Goal: Task Accomplishment & Management: Use online tool/utility

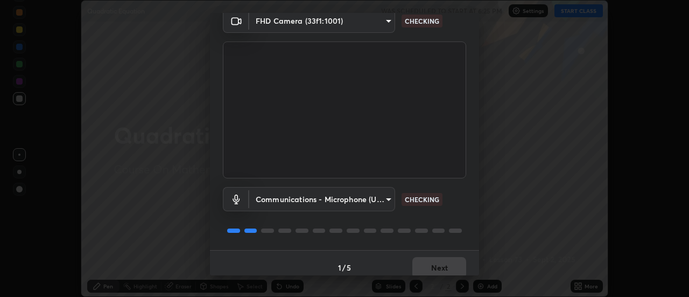
scroll to position [57, 0]
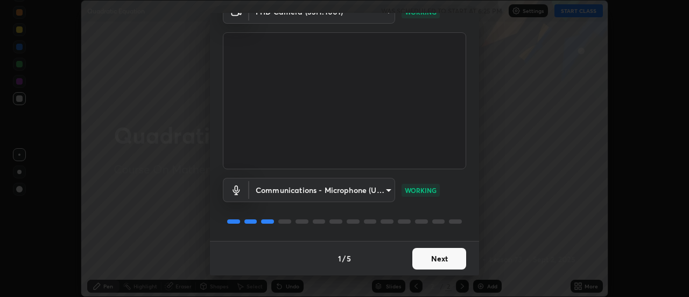
click at [430, 261] on button "Next" at bounding box center [439, 259] width 54 height 22
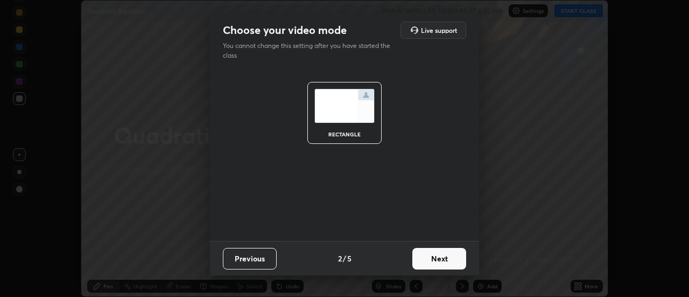
scroll to position [0, 0]
click at [438, 260] on button "Next" at bounding box center [439, 259] width 54 height 22
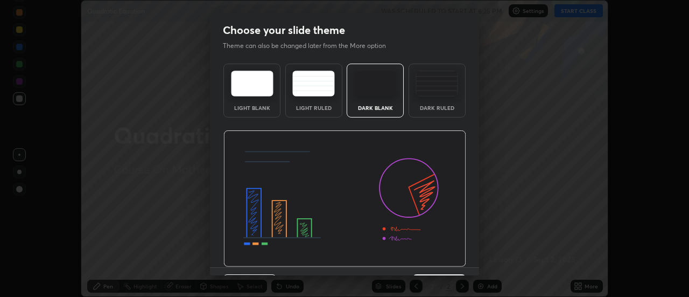
scroll to position [26, 0]
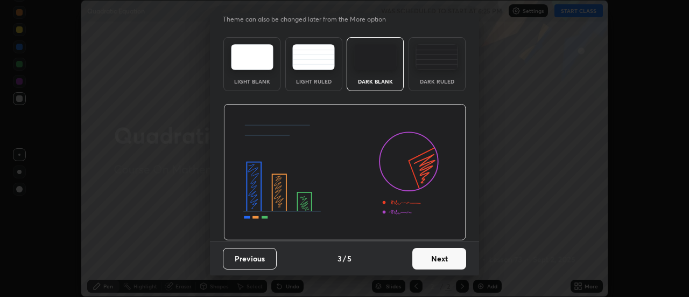
click at [434, 259] on button "Next" at bounding box center [439, 259] width 54 height 22
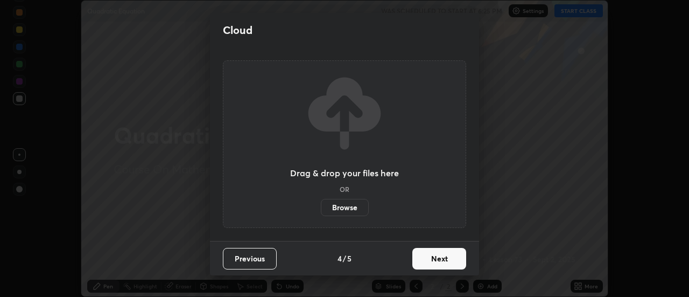
click at [439, 257] on button "Next" at bounding box center [439, 259] width 54 height 22
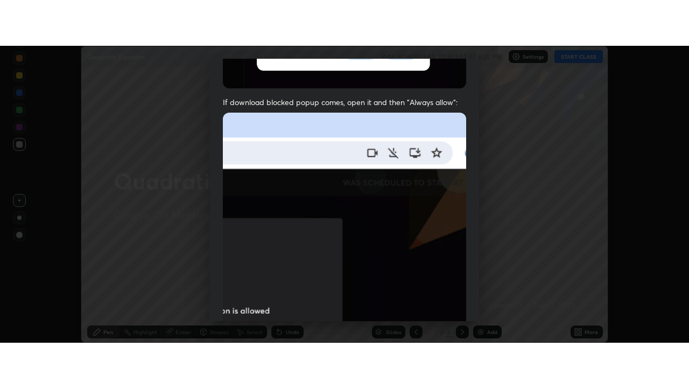
scroll to position [276, 0]
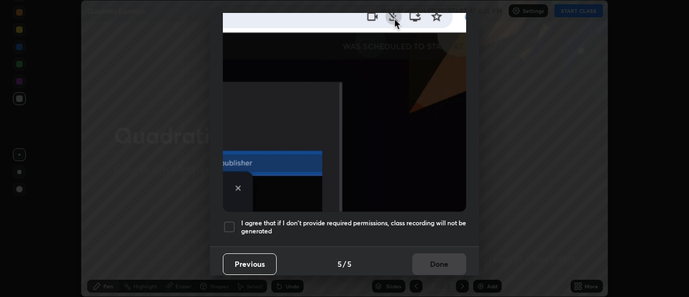
click at [234, 221] on div at bounding box center [229, 226] width 13 height 13
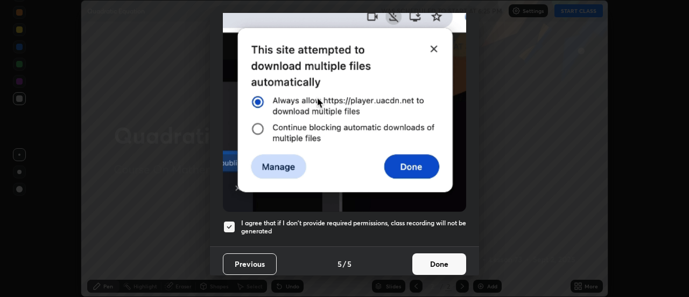
click at [445, 259] on button "Done" at bounding box center [439, 264] width 54 height 22
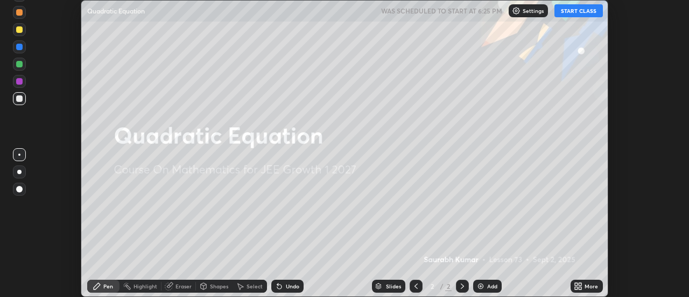
click at [580, 287] on icon at bounding box center [580, 287] width 3 height 3
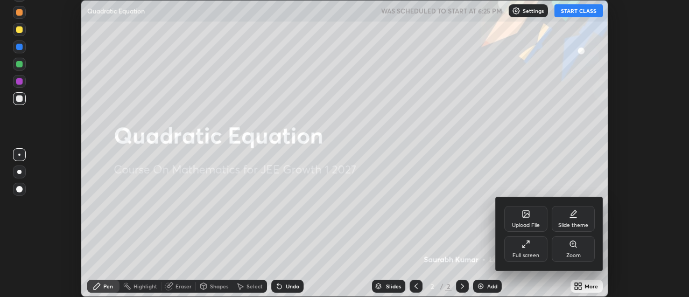
click at [527, 243] on icon at bounding box center [526, 244] width 9 height 9
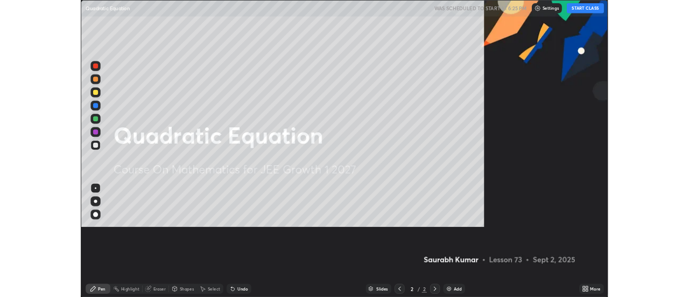
scroll to position [388, 689]
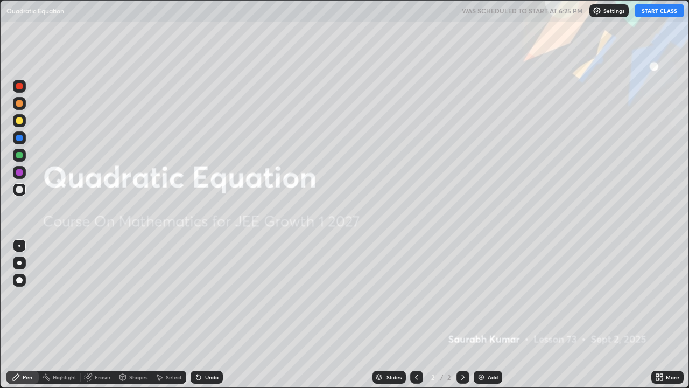
click at [662, 14] on button "START CLASS" at bounding box center [659, 10] width 48 height 13
click at [486, 296] on div "Add" at bounding box center [488, 376] width 29 height 13
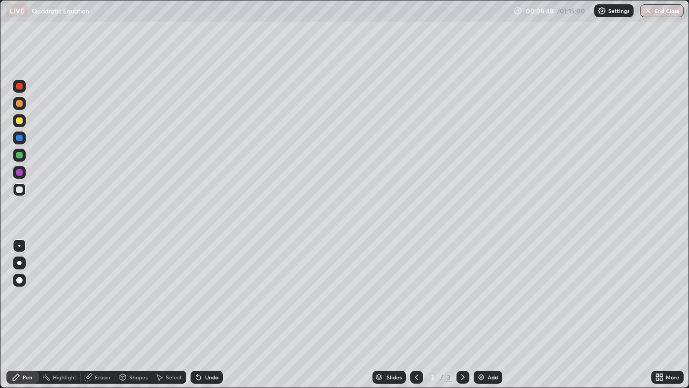
click at [198, 296] on icon at bounding box center [198, 377] width 4 height 4
click at [482, 296] on img at bounding box center [481, 377] width 9 height 9
click at [205, 296] on div "Undo" at bounding box center [207, 376] width 32 height 13
click at [199, 296] on icon at bounding box center [198, 377] width 4 height 4
click at [197, 296] on icon at bounding box center [198, 377] width 4 height 4
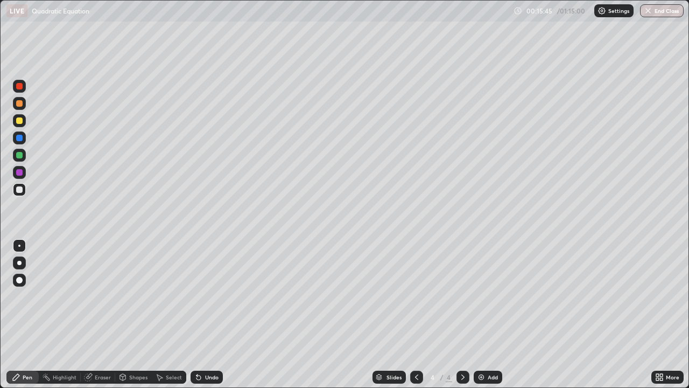
click at [483, 296] on img at bounding box center [481, 377] width 9 height 9
click at [482, 296] on img at bounding box center [481, 377] width 9 height 9
click at [417, 296] on icon at bounding box center [416, 377] width 9 height 9
click at [462, 296] on icon at bounding box center [463, 377] width 9 height 9
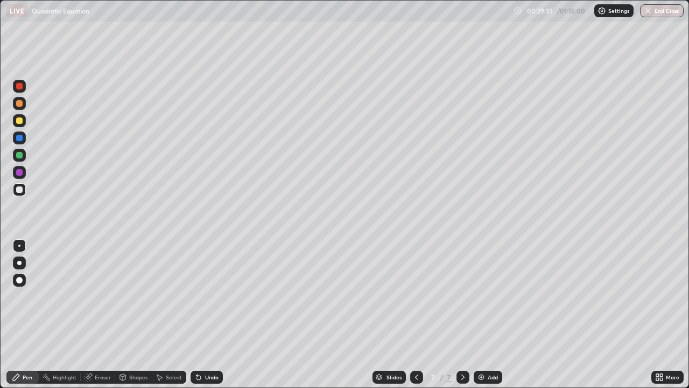
click at [100, 296] on div "Eraser" at bounding box center [103, 376] width 16 height 5
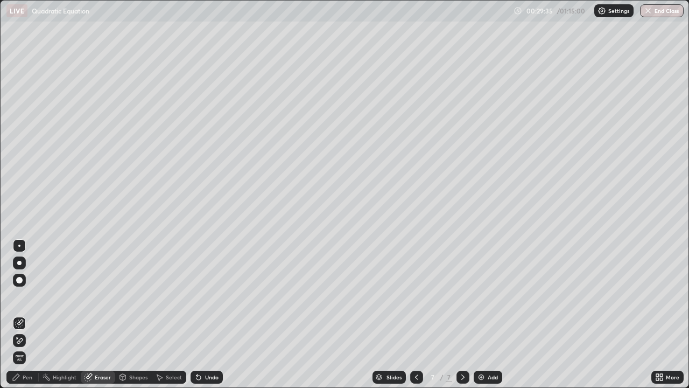
click at [29, 296] on div "Pen" at bounding box center [28, 376] width 10 height 5
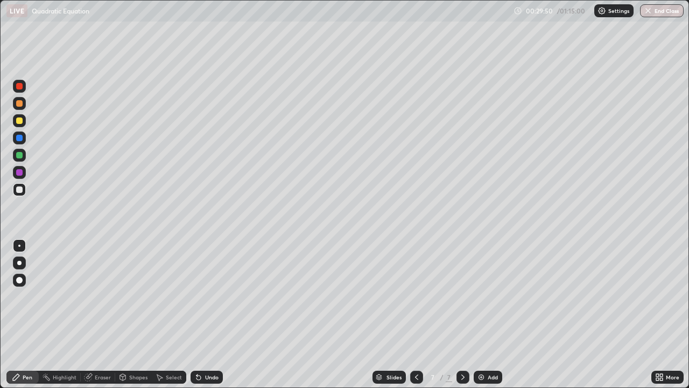
click at [417, 296] on icon at bounding box center [416, 377] width 9 height 9
click at [460, 296] on icon at bounding box center [463, 377] width 9 height 9
click at [416, 296] on icon at bounding box center [416, 377] width 9 height 9
click at [461, 296] on icon at bounding box center [463, 377] width 9 height 9
click at [416, 296] on icon at bounding box center [416, 377] width 9 height 9
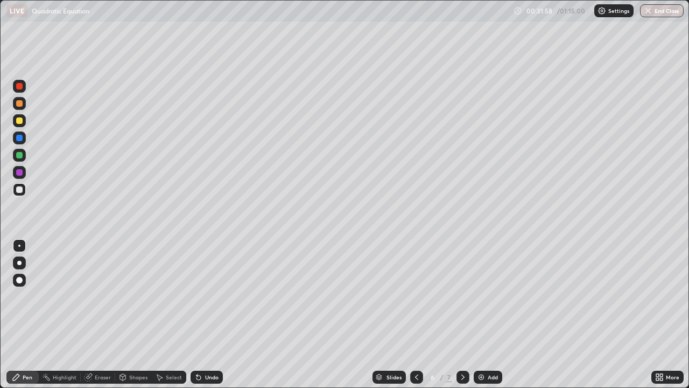
click at [462, 296] on icon at bounding box center [463, 377] width 9 height 9
click at [478, 296] on img at bounding box center [481, 377] width 9 height 9
click at [482, 296] on img at bounding box center [481, 377] width 9 height 9
click at [480, 296] on img at bounding box center [481, 377] width 9 height 9
click at [417, 296] on icon at bounding box center [416, 377] width 9 height 9
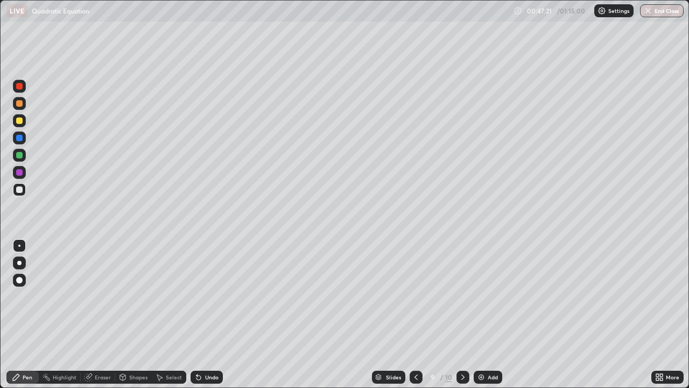
click at [468, 296] on div at bounding box center [462, 377] width 13 height 22
click at [480, 296] on img at bounding box center [481, 377] width 9 height 9
click at [416, 296] on icon at bounding box center [416, 377] width 9 height 9
click at [462, 296] on icon at bounding box center [463, 377] width 9 height 9
click at [651, 13] on img "button" at bounding box center [648, 10] width 9 height 9
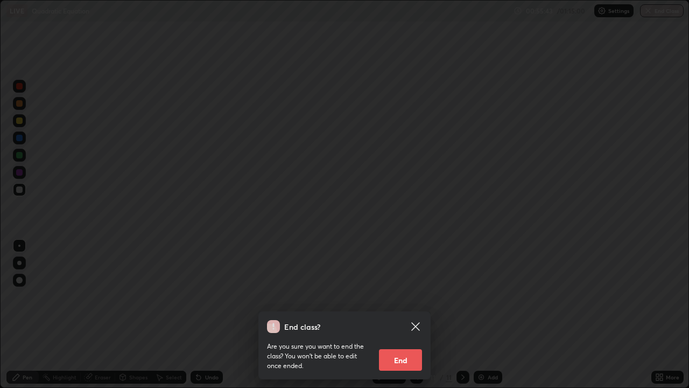
click at [412, 296] on button "End" at bounding box center [400, 360] width 43 height 22
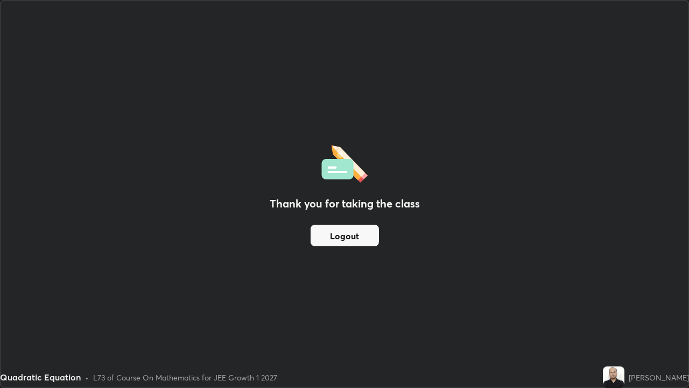
click at [342, 236] on button "Logout" at bounding box center [345, 235] width 68 height 22
click at [343, 234] on button "Logout" at bounding box center [345, 235] width 68 height 22
click at [343, 235] on button "Logout" at bounding box center [345, 235] width 68 height 22
click at [335, 236] on button "Logout" at bounding box center [345, 235] width 68 height 22
click at [333, 237] on button "Logout" at bounding box center [345, 235] width 68 height 22
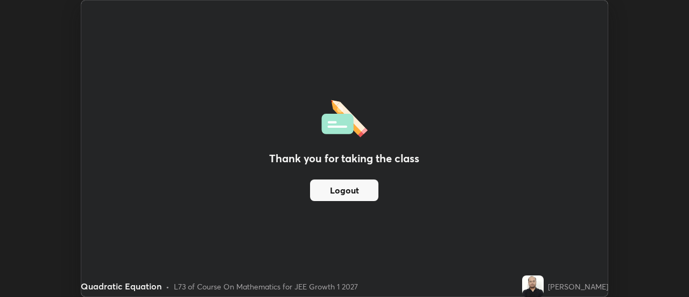
scroll to position [53533, 53141]
